Goal: Information Seeking & Learning: Learn about a topic

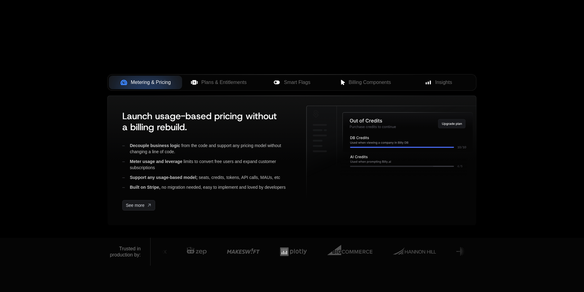
scroll to position [215, 0]
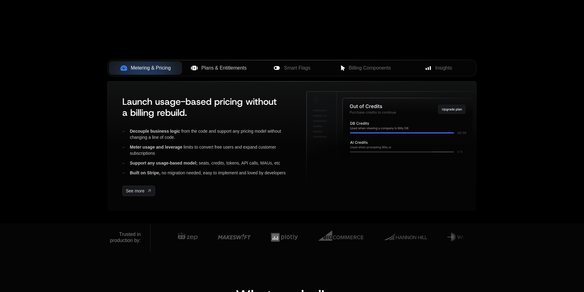
click at [227, 65] on span "Plans & Entitlements" at bounding box center [223, 67] width 45 height 7
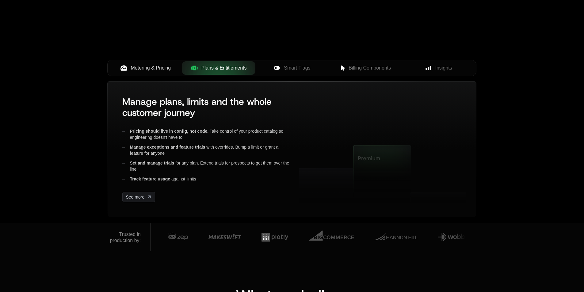
click at [152, 65] on span "Metering & Pricing" at bounding box center [151, 67] width 40 height 7
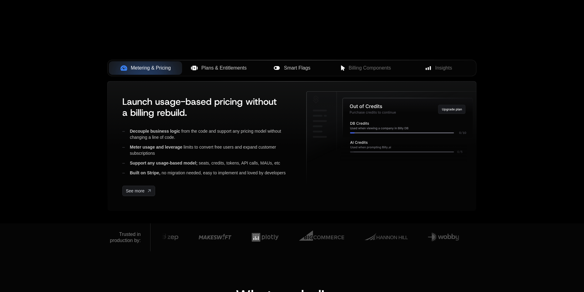
click at [276, 65] on icon at bounding box center [277, 68] width 7 height 7
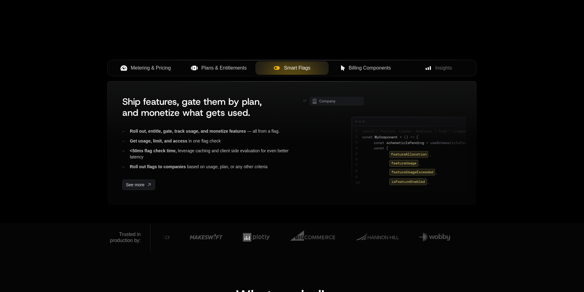
click at [356, 67] on span "Billing Components" at bounding box center [370, 67] width 42 height 7
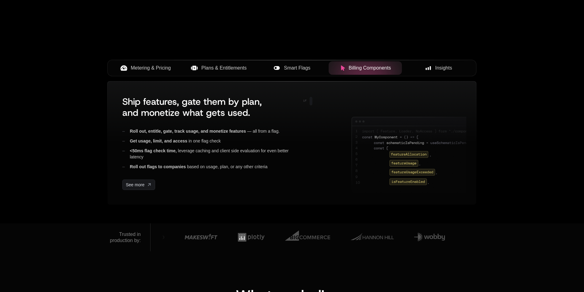
click at [439, 67] on span "Insights" at bounding box center [443, 67] width 17 height 7
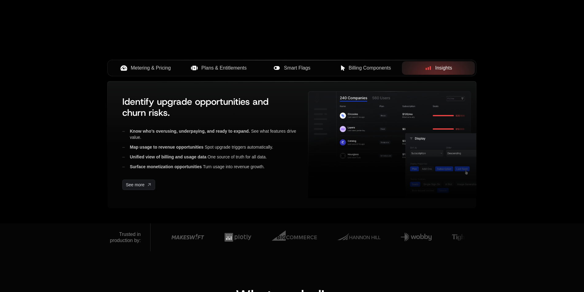
click at [374, 70] on span "Billing Components" at bounding box center [370, 67] width 42 height 7
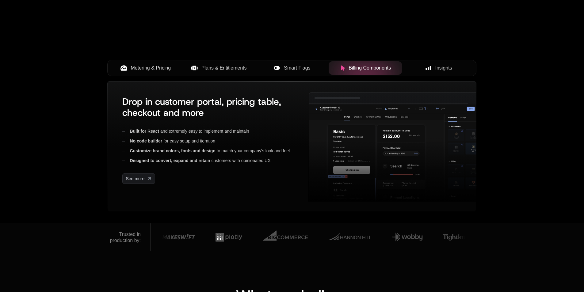
click at [307, 68] on span "Smart Flags" at bounding box center [297, 67] width 26 height 7
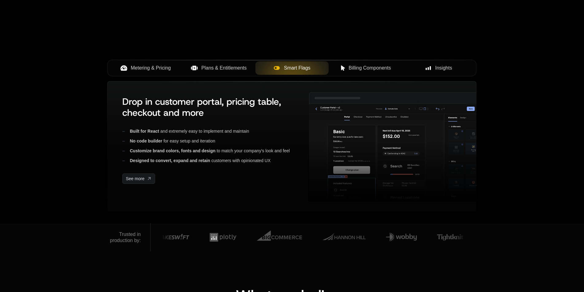
click at [227, 65] on span "Plans & Entitlements" at bounding box center [223, 67] width 45 height 7
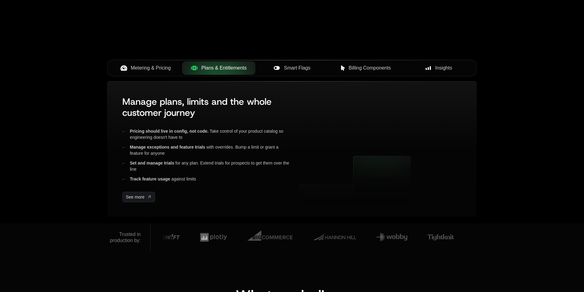
click at [159, 65] on span "Metering & Pricing" at bounding box center [151, 67] width 40 height 7
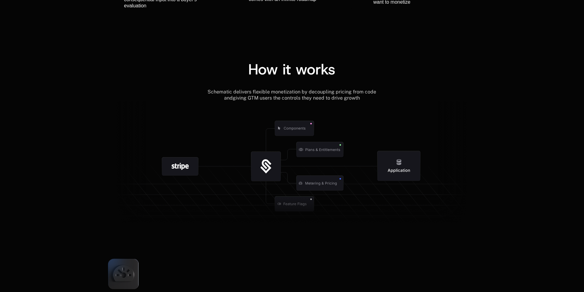
scroll to position [675, 0]
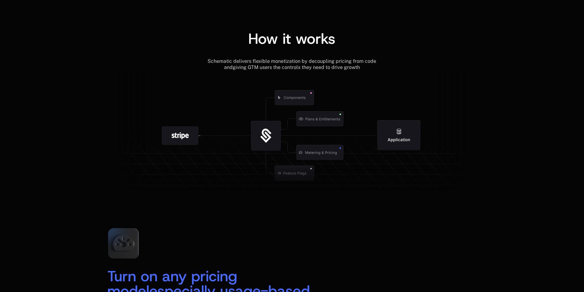
drag, startPoint x: 106, startPoint y: 110, endPoint x: 104, endPoint y: 105, distance: 6.0
click at [104, 105] on div "How it works Schematic delivers flexible monetization by decoupling pricing fro…" at bounding box center [292, 114] width 399 height 167
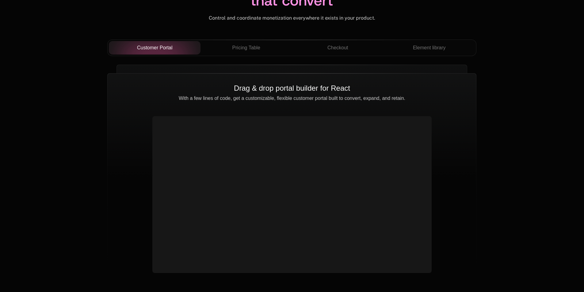
scroll to position [2177, 0]
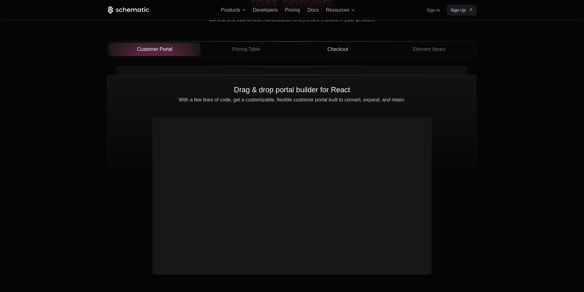
click at [343, 47] on span "Checkout" at bounding box center [337, 49] width 21 height 7
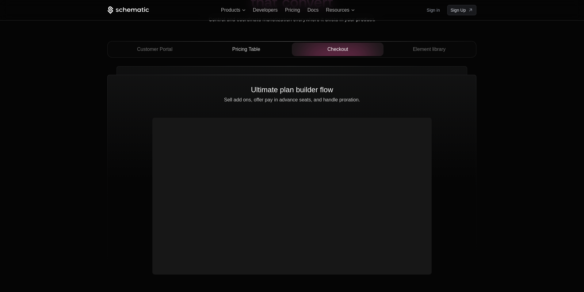
click at [262, 47] on div "Pricing Table" at bounding box center [246, 49] width 82 height 7
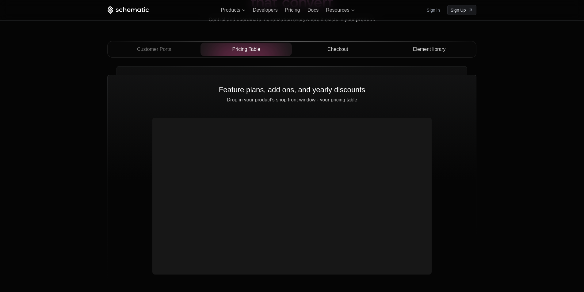
click at [413, 48] on span "Element library" at bounding box center [429, 49] width 33 height 7
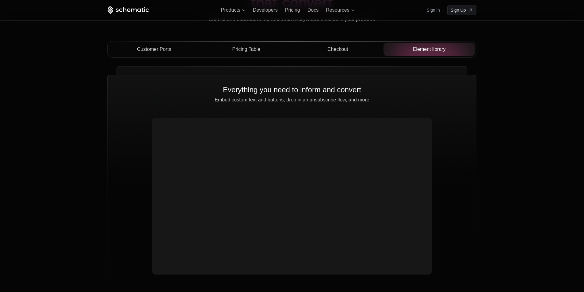
click at [165, 49] on span "Customer Portal" at bounding box center [155, 49] width 36 height 7
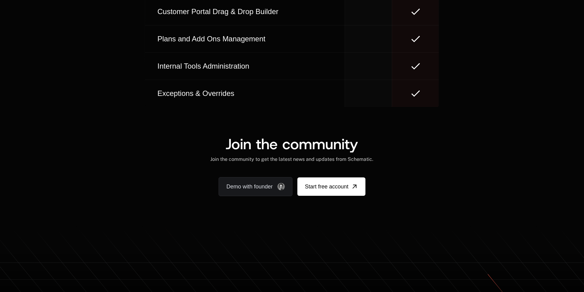
scroll to position [3806, 0]
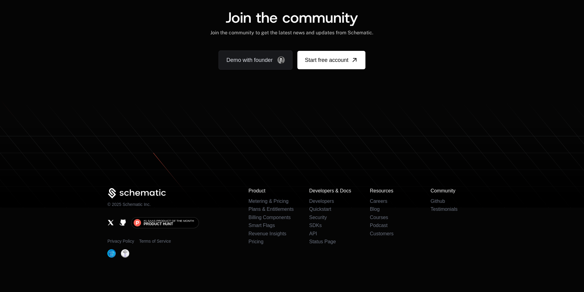
scroll to position [3783, 0]
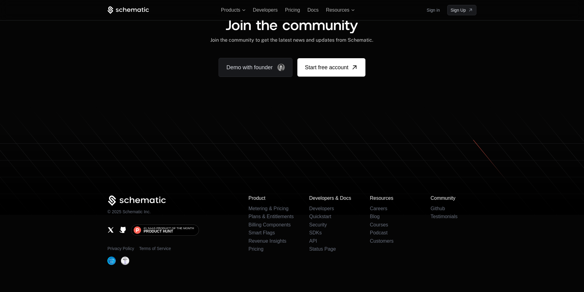
drag, startPoint x: 434, startPoint y: 257, endPoint x: 427, endPoint y: 257, distance: 6.8
click at [434, 257] on div "Product Metering & Pricing Plans & Entitlements Billing Components Smart Flags …" at bounding box center [362, 231] width 228 height 70
